Goal: Transaction & Acquisition: Purchase product/service

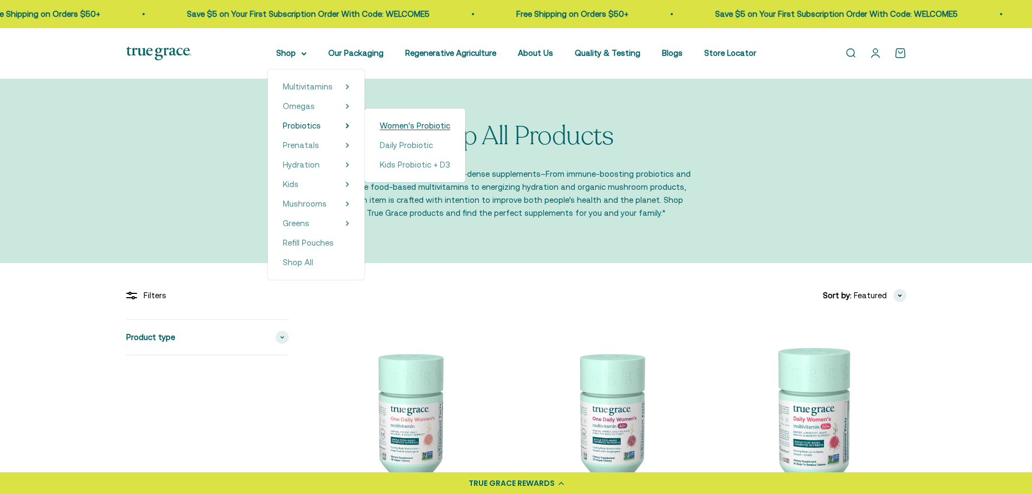
click at [396, 124] on span "Women's Probiotic" at bounding box center [415, 125] width 70 height 9
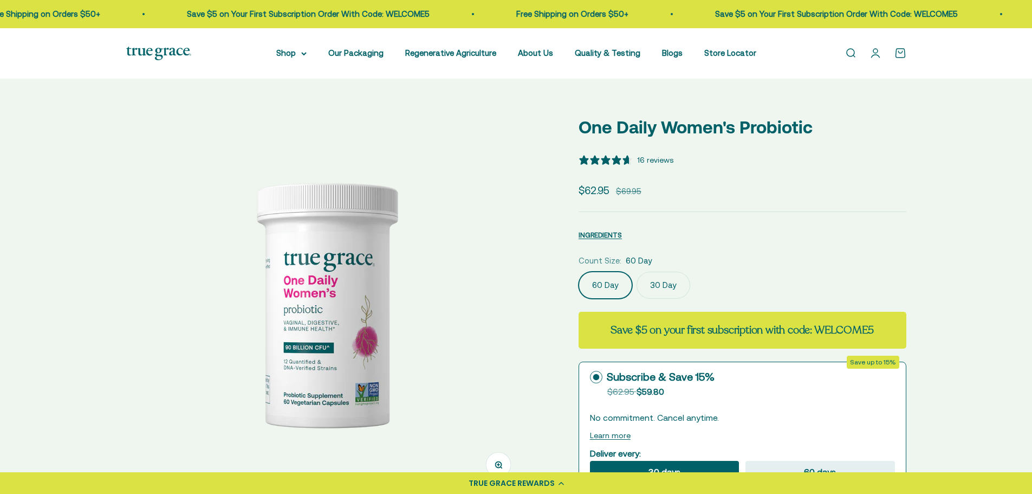
select select "3"
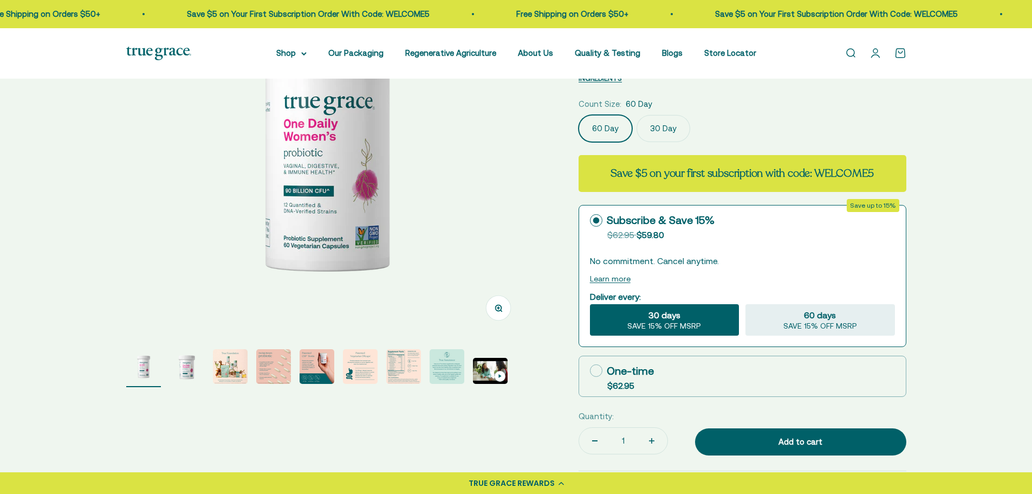
scroll to position [163, 0]
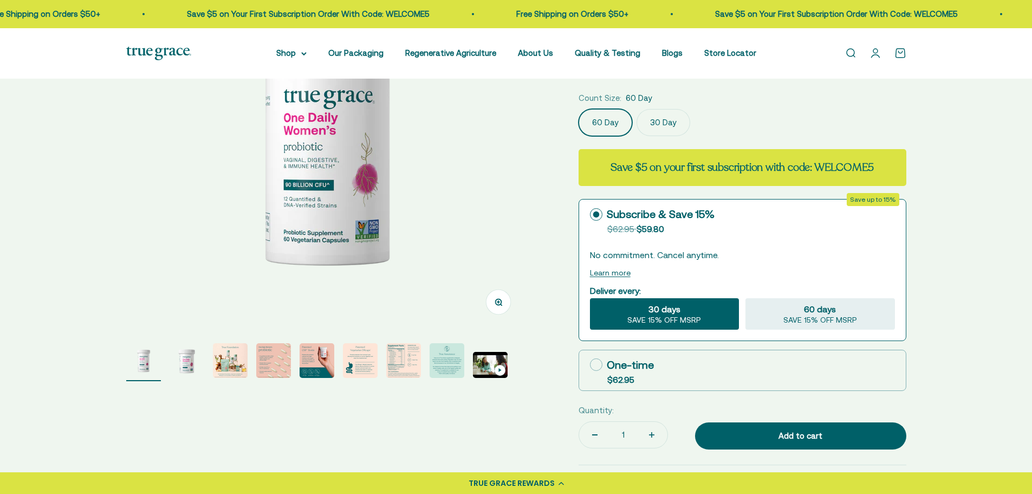
click at [408, 361] on img "Go to item 7" at bounding box center [403, 360] width 35 height 35
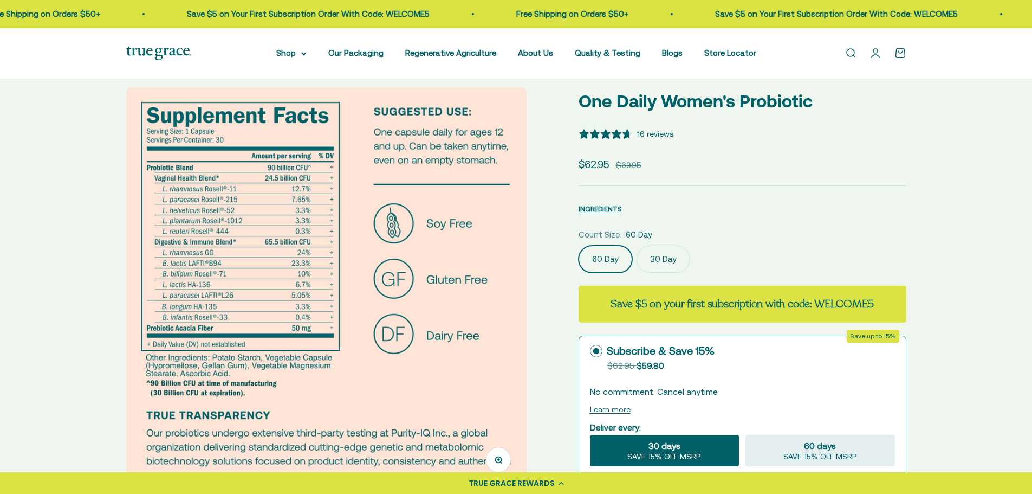
scroll to position [0, 0]
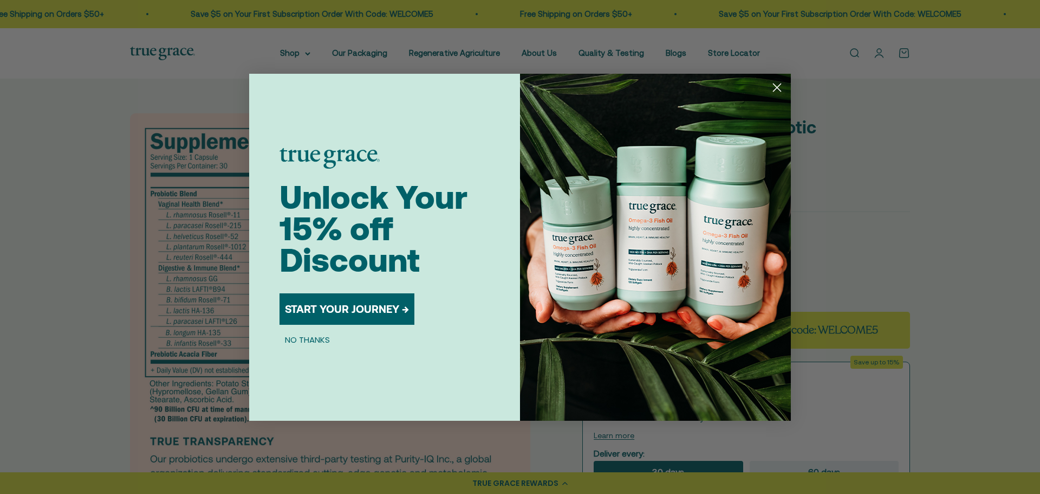
click at [779, 88] on circle "Close dialog" at bounding box center [777, 87] width 18 height 18
